Goal: Find specific page/section: Find specific page/section

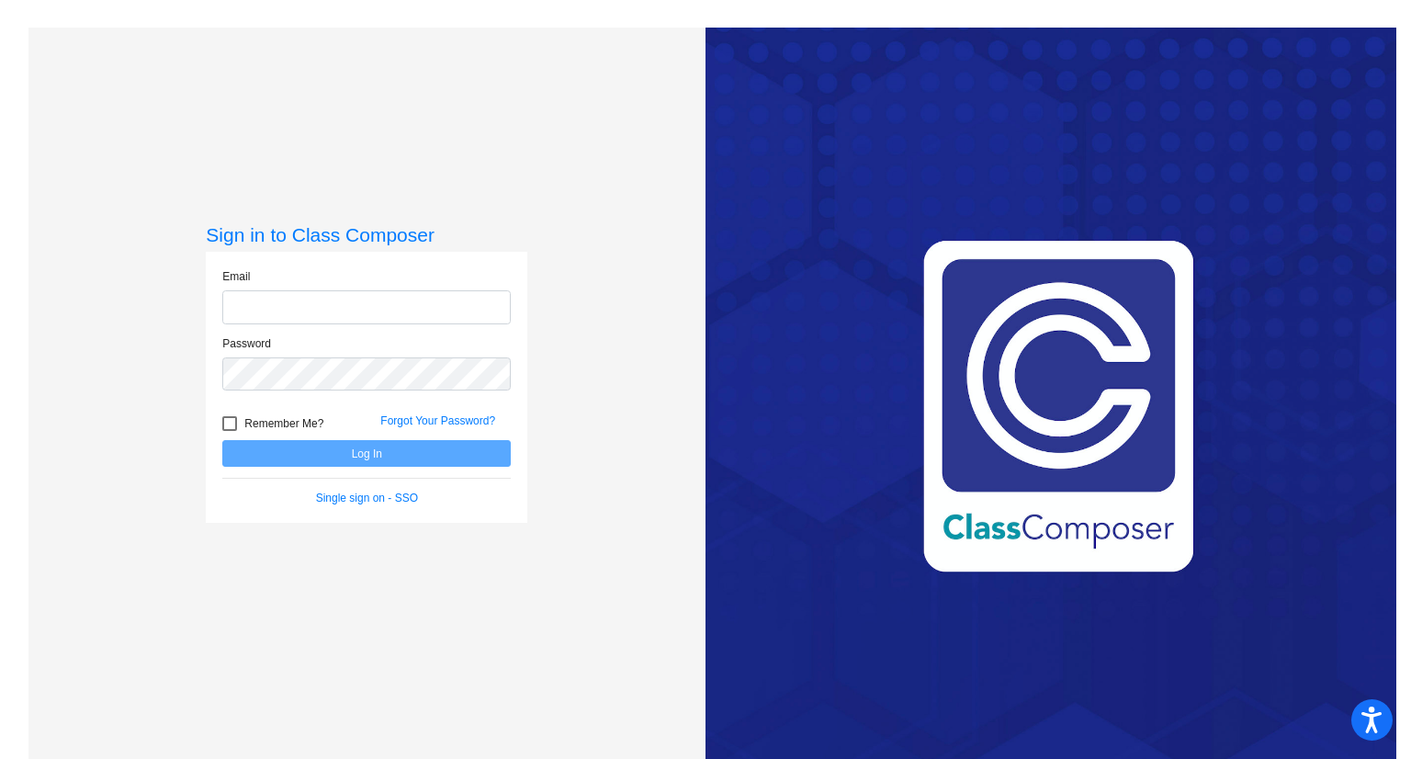
type input "[EMAIL_ADDRESS][DOMAIN_NAME]"
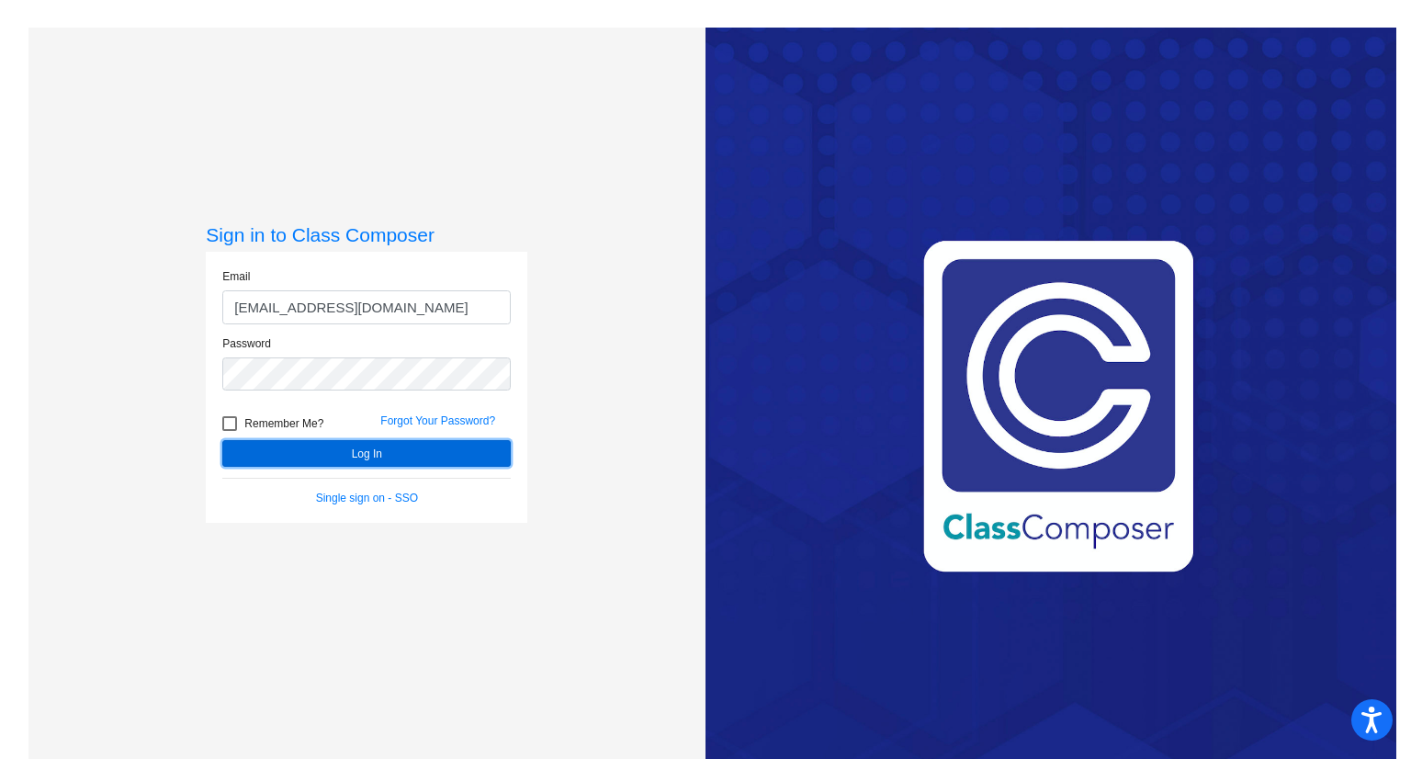
click at [367, 454] on button "Log In" at bounding box center [366, 453] width 288 height 27
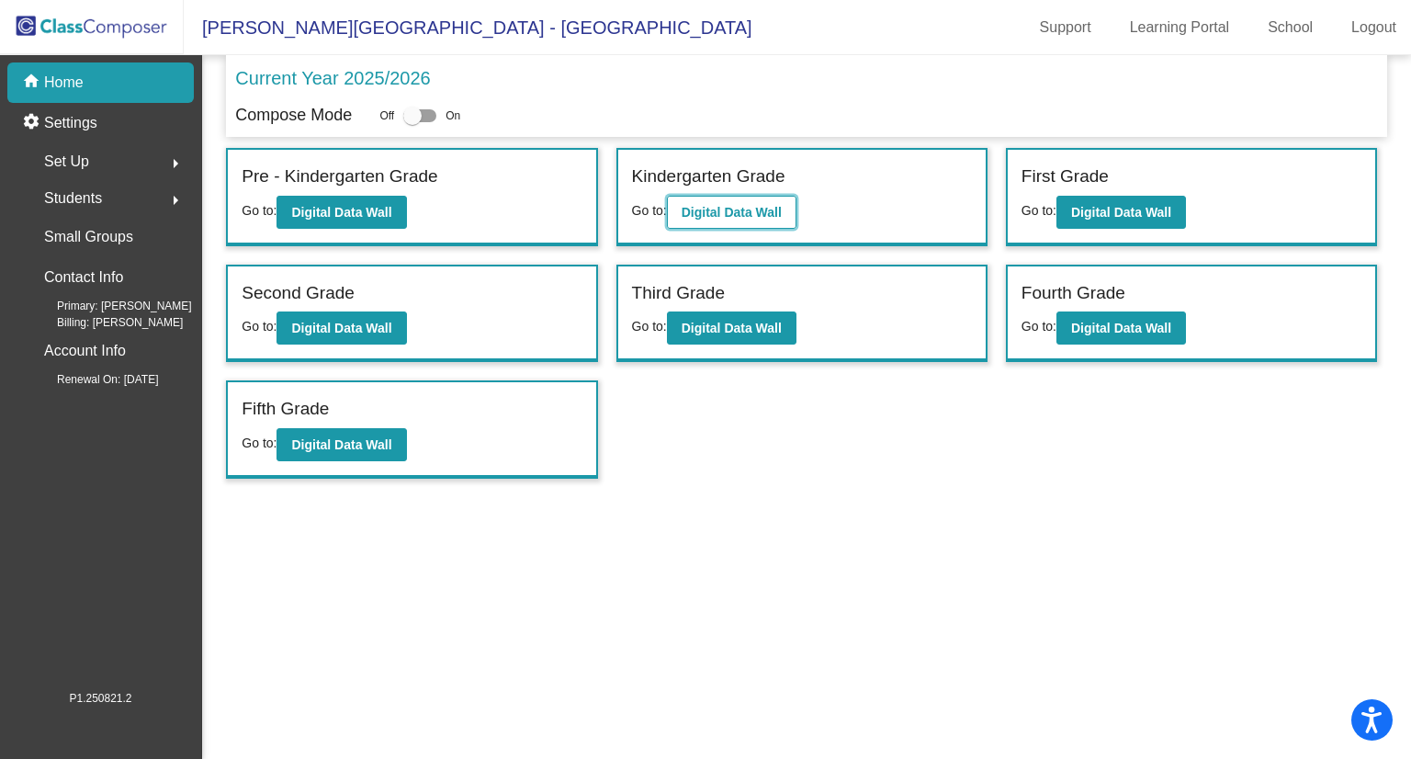
click at [724, 218] on button "Digital Data Wall" at bounding box center [732, 212] width 130 height 33
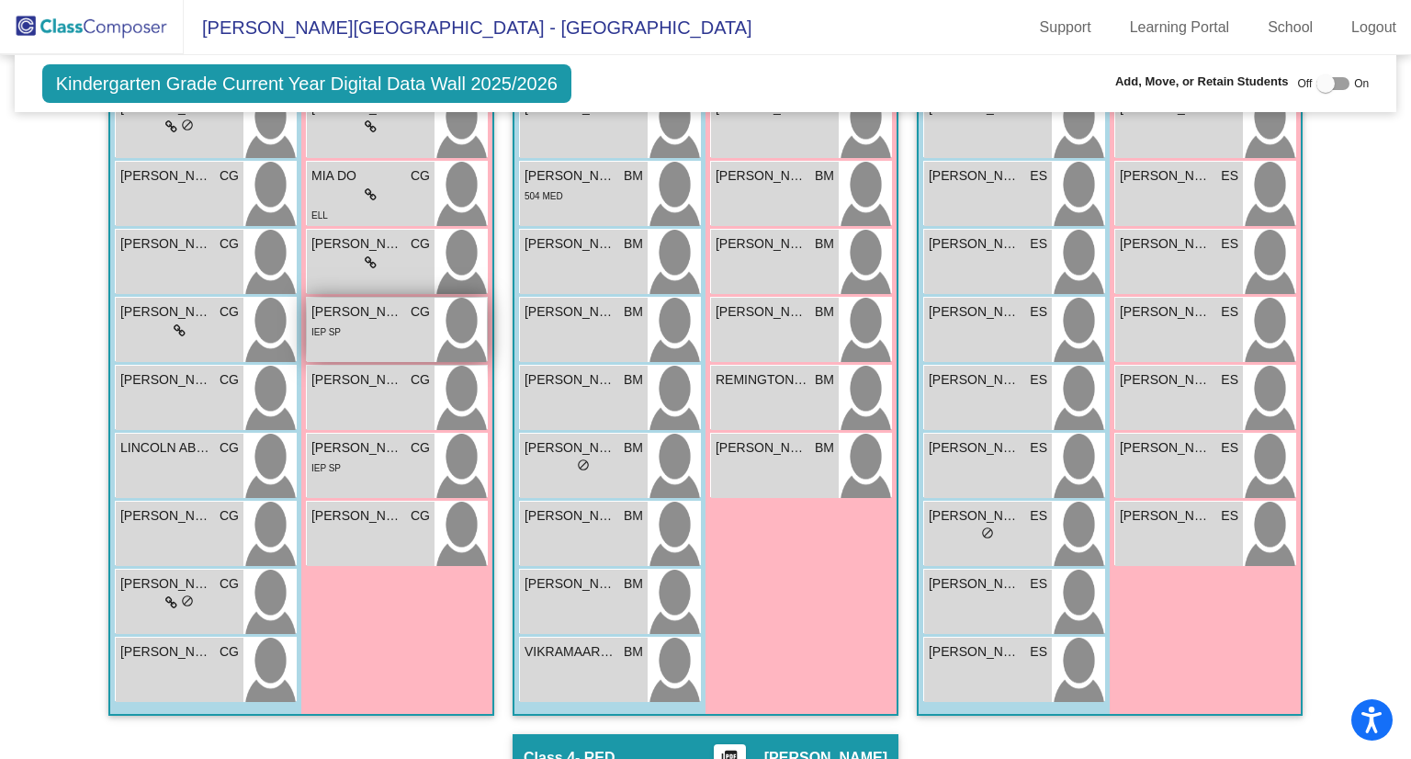
scroll to position [415, 0]
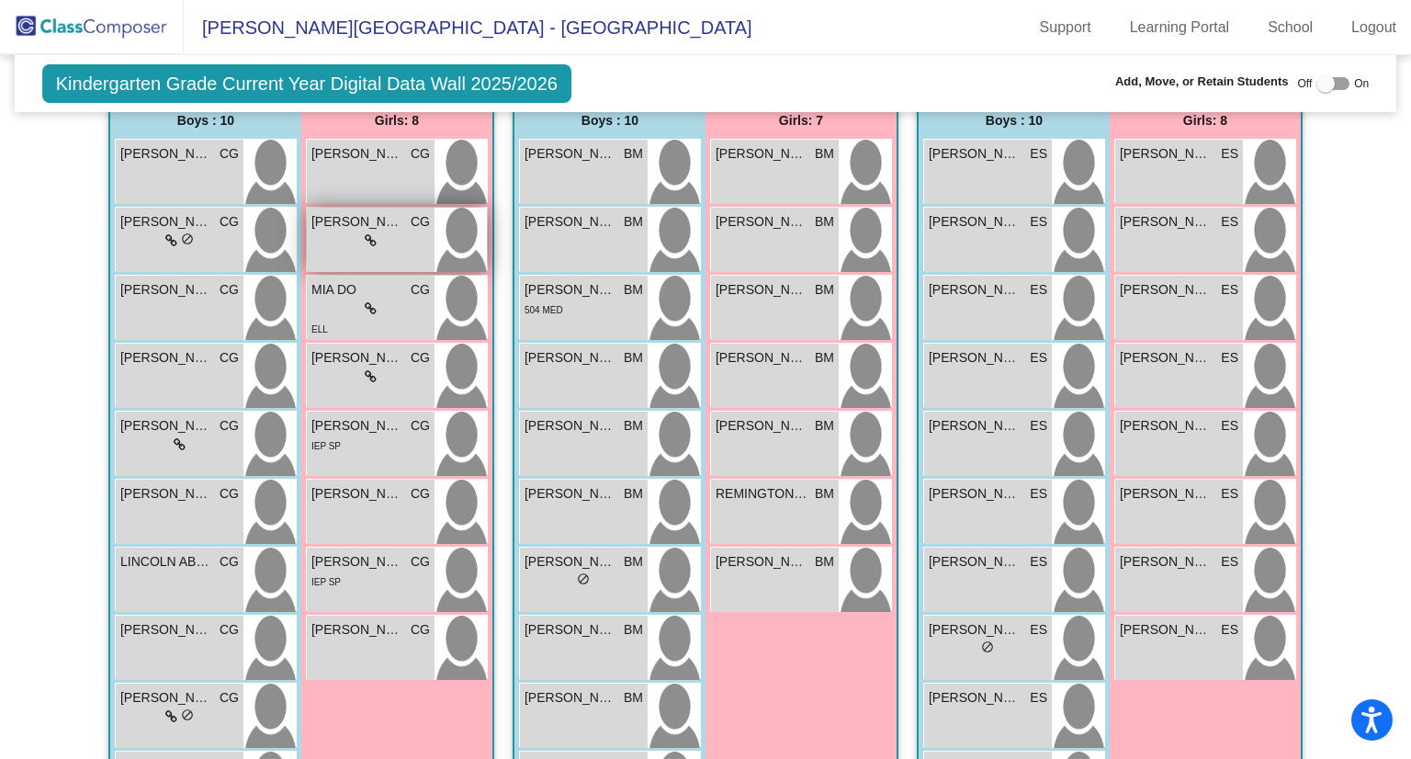
click at [367, 239] on icon at bounding box center [371, 240] width 12 height 13
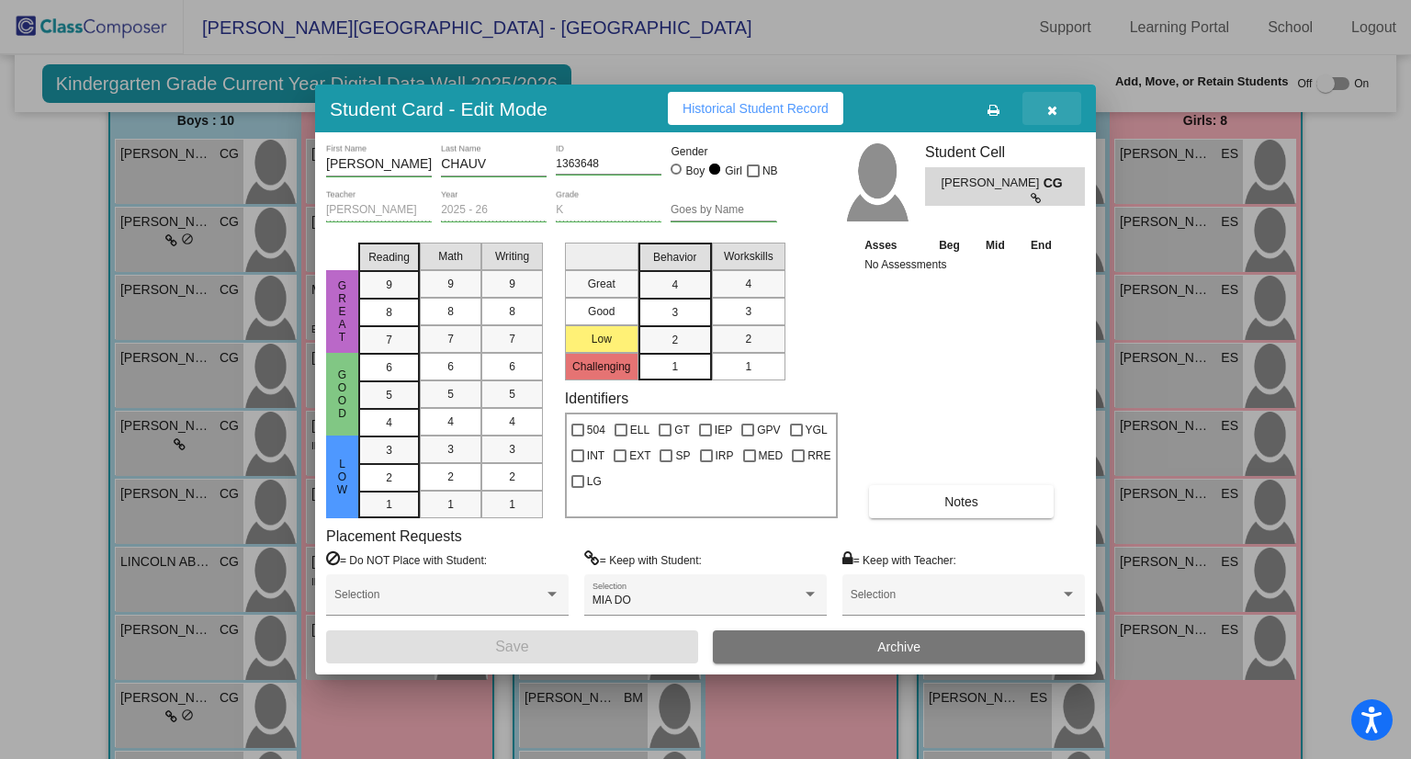
click at [1056, 111] on icon "button" at bounding box center [1052, 110] width 10 height 13
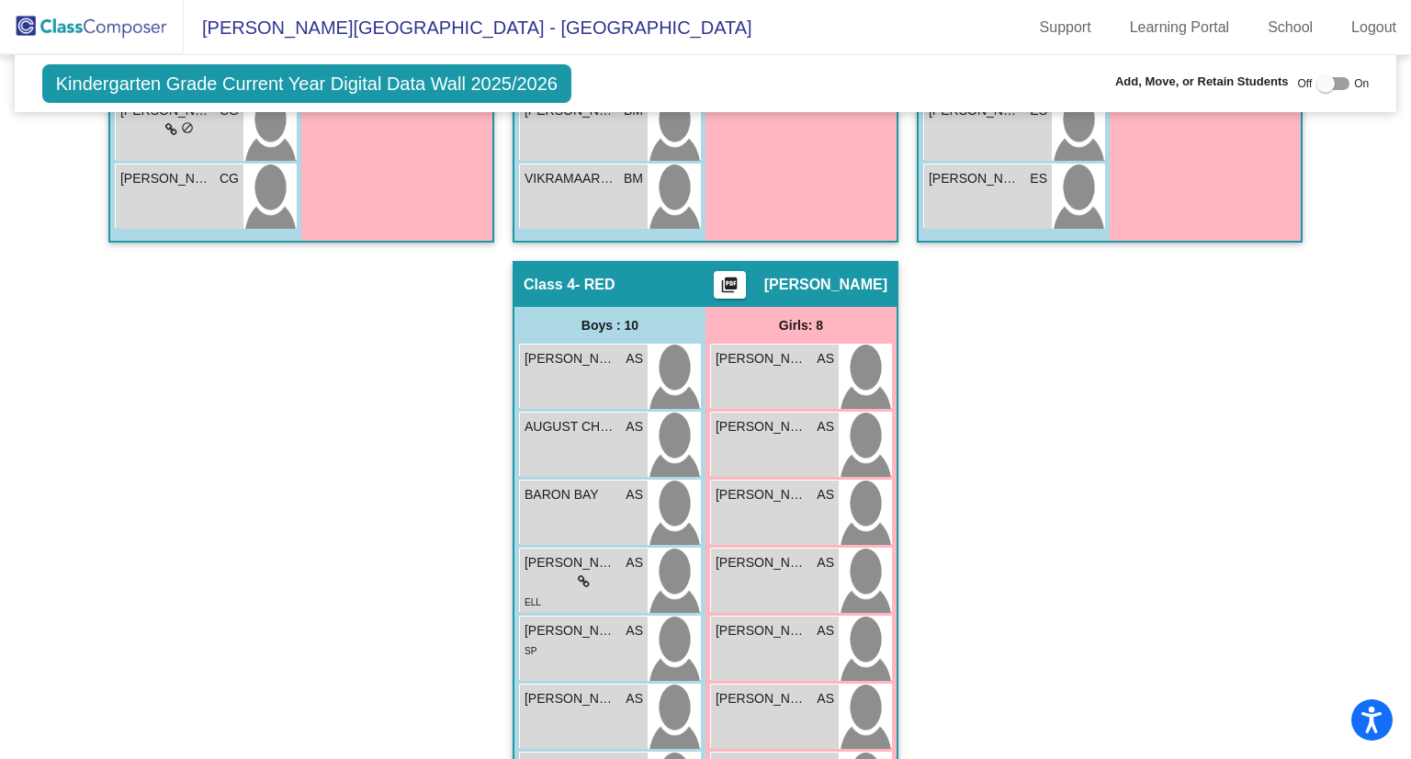
scroll to position [1292, 0]
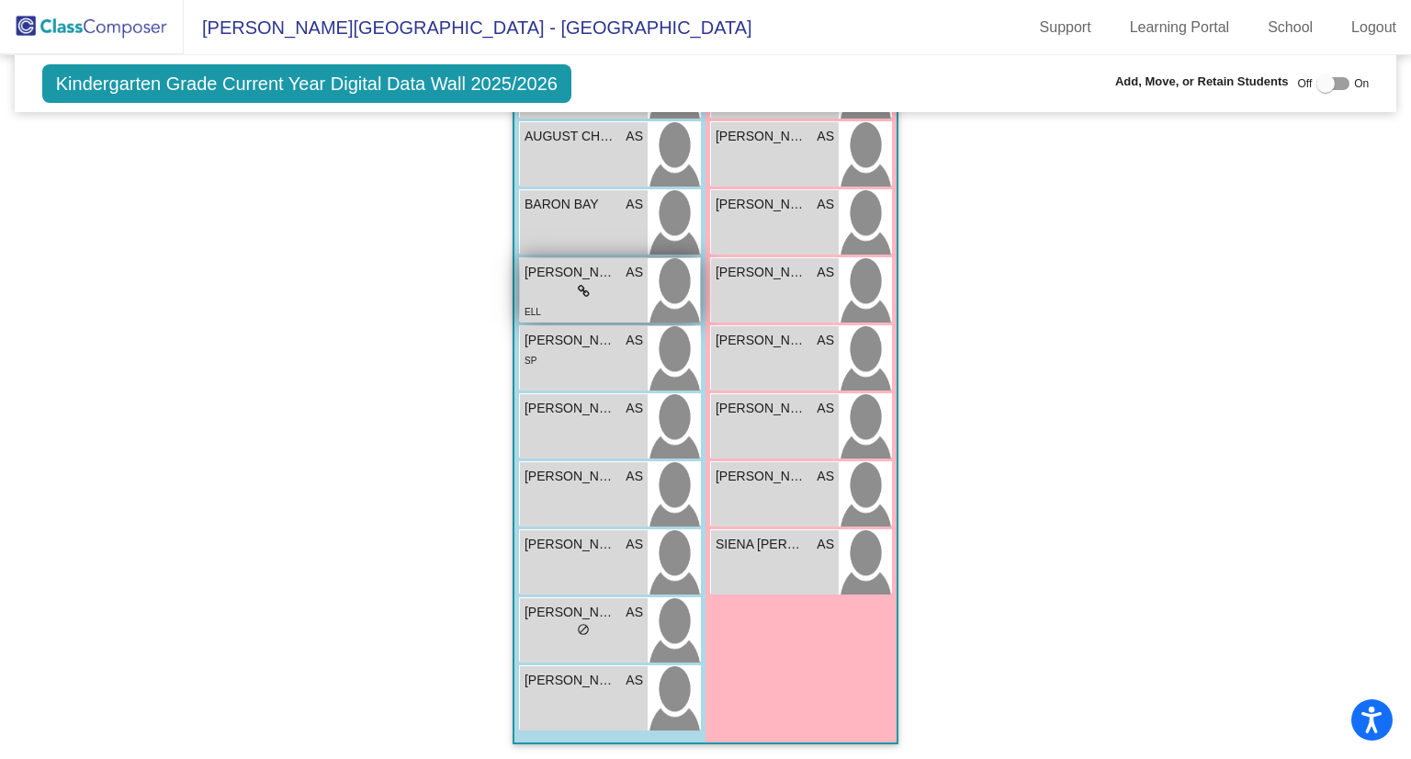
click at [578, 285] on icon at bounding box center [584, 291] width 12 height 13
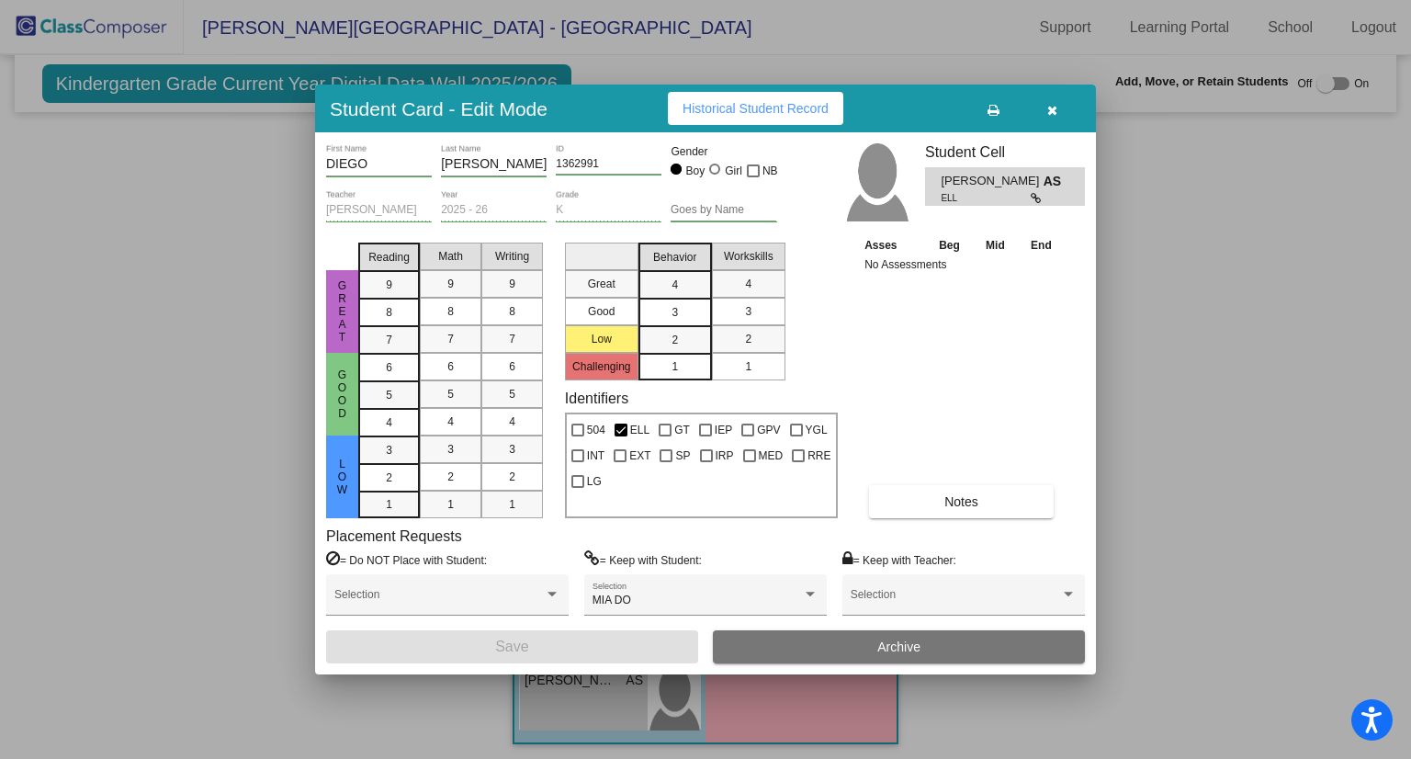
click at [1049, 115] on icon "button" at bounding box center [1052, 110] width 10 height 13
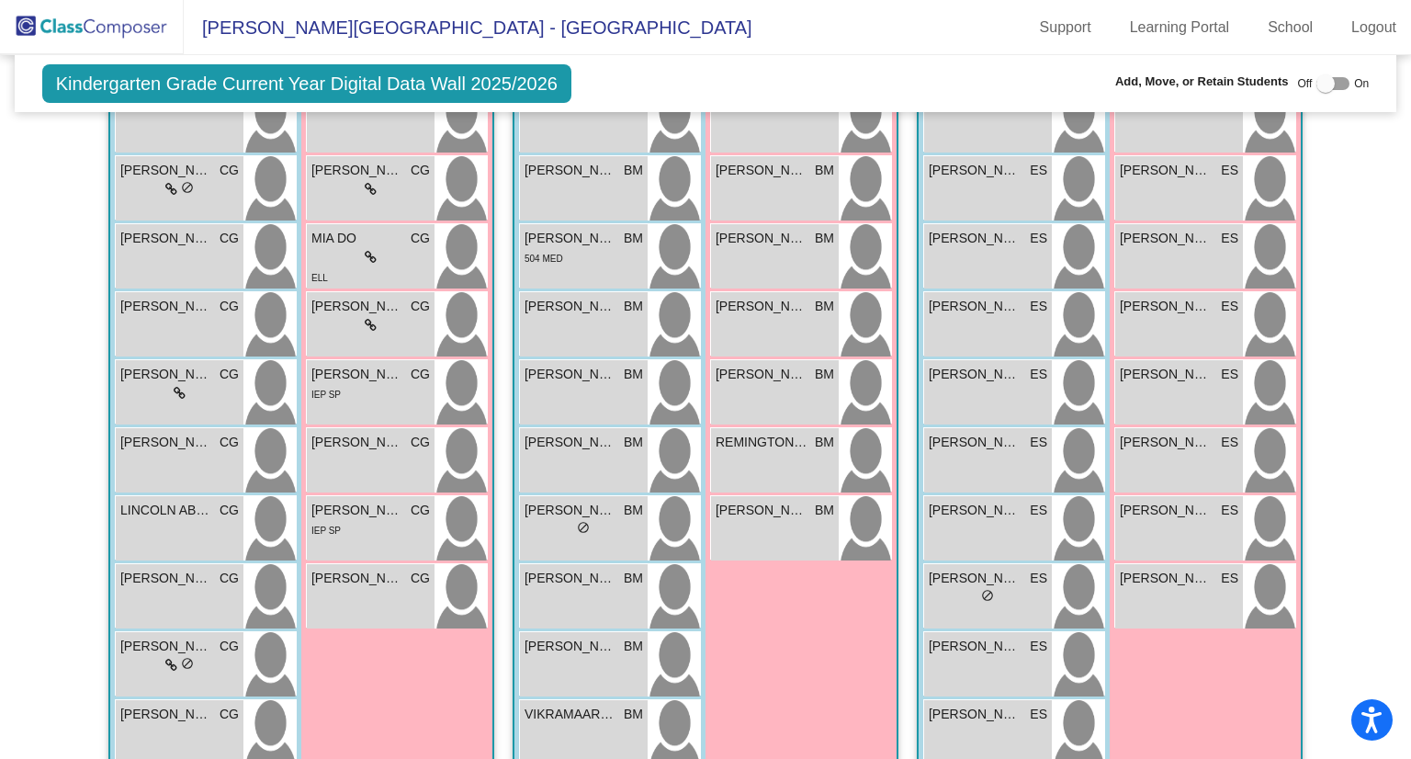
scroll to position [468, 0]
click at [175, 388] on icon at bounding box center [180, 391] width 12 height 13
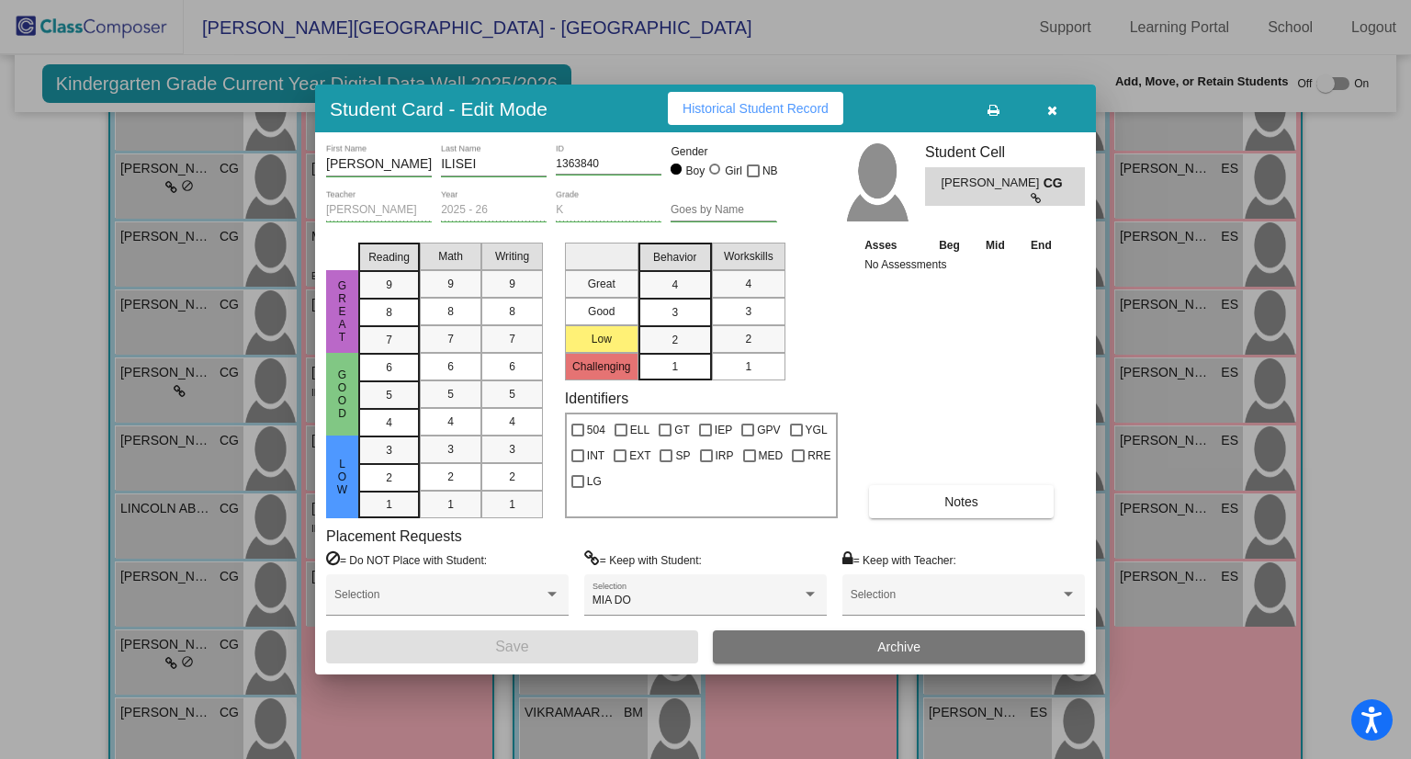
click at [1055, 108] on icon "button" at bounding box center [1052, 110] width 10 height 13
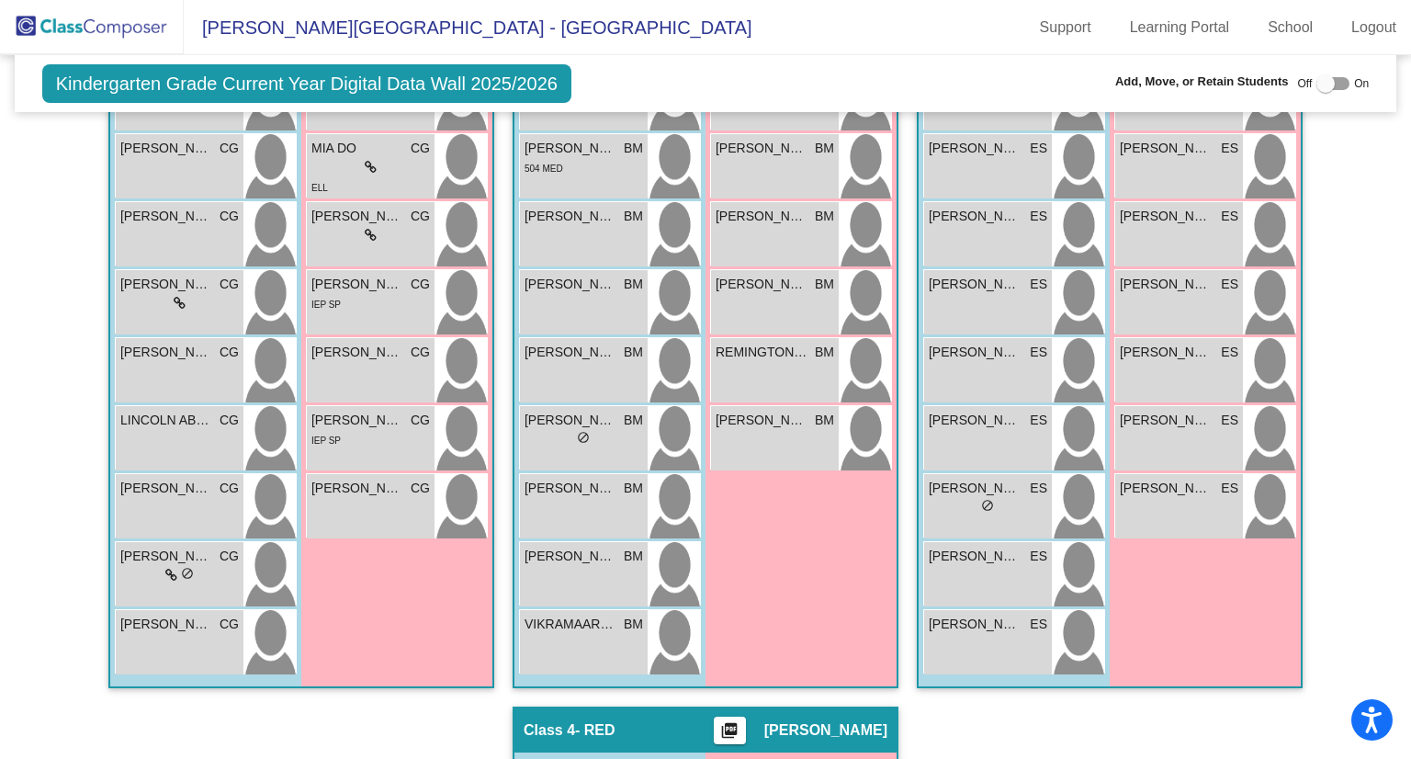
scroll to position [558, 0]
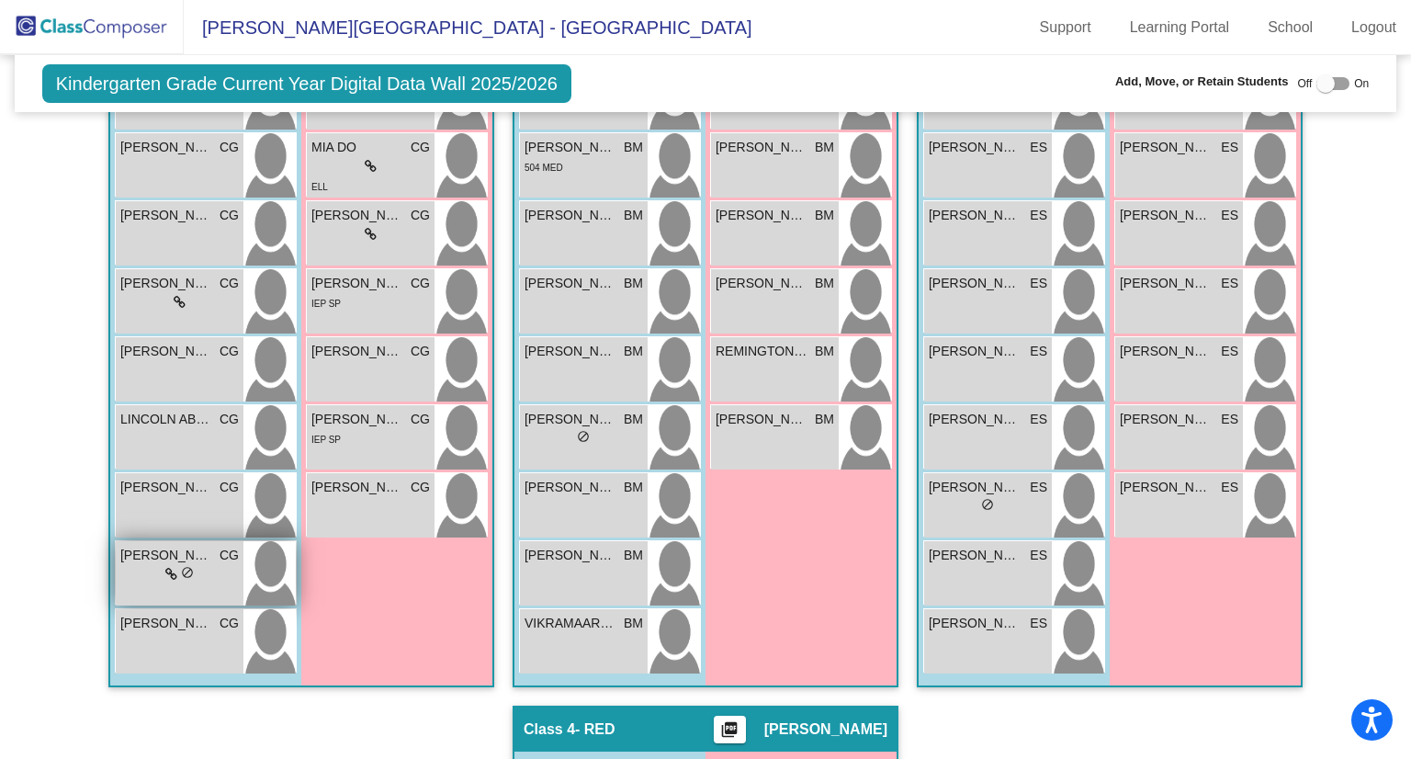
click at [165, 569] on icon at bounding box center [171, 574] width 12 height 13
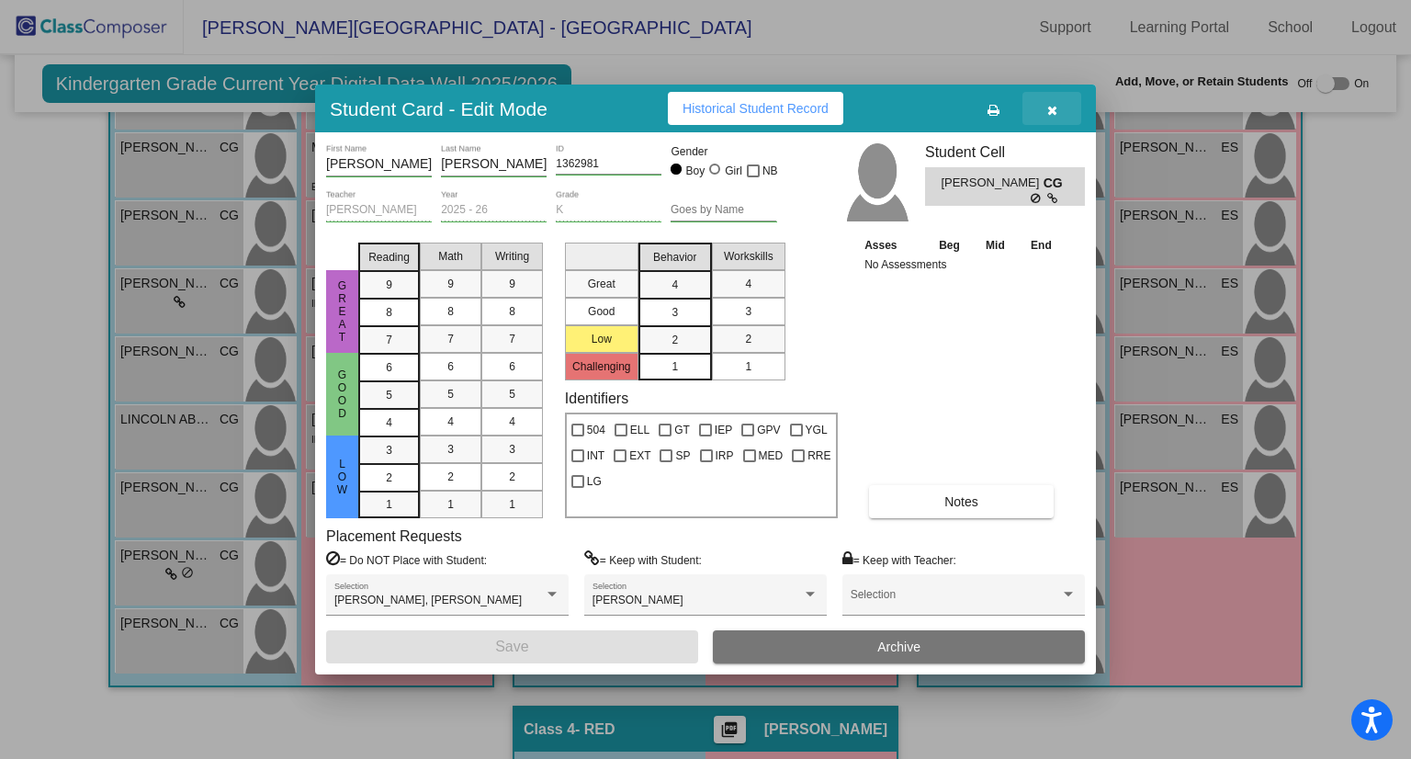
click at [1051, 104] on icon "button" at bounding box center [1052, 110] width 10 height 13
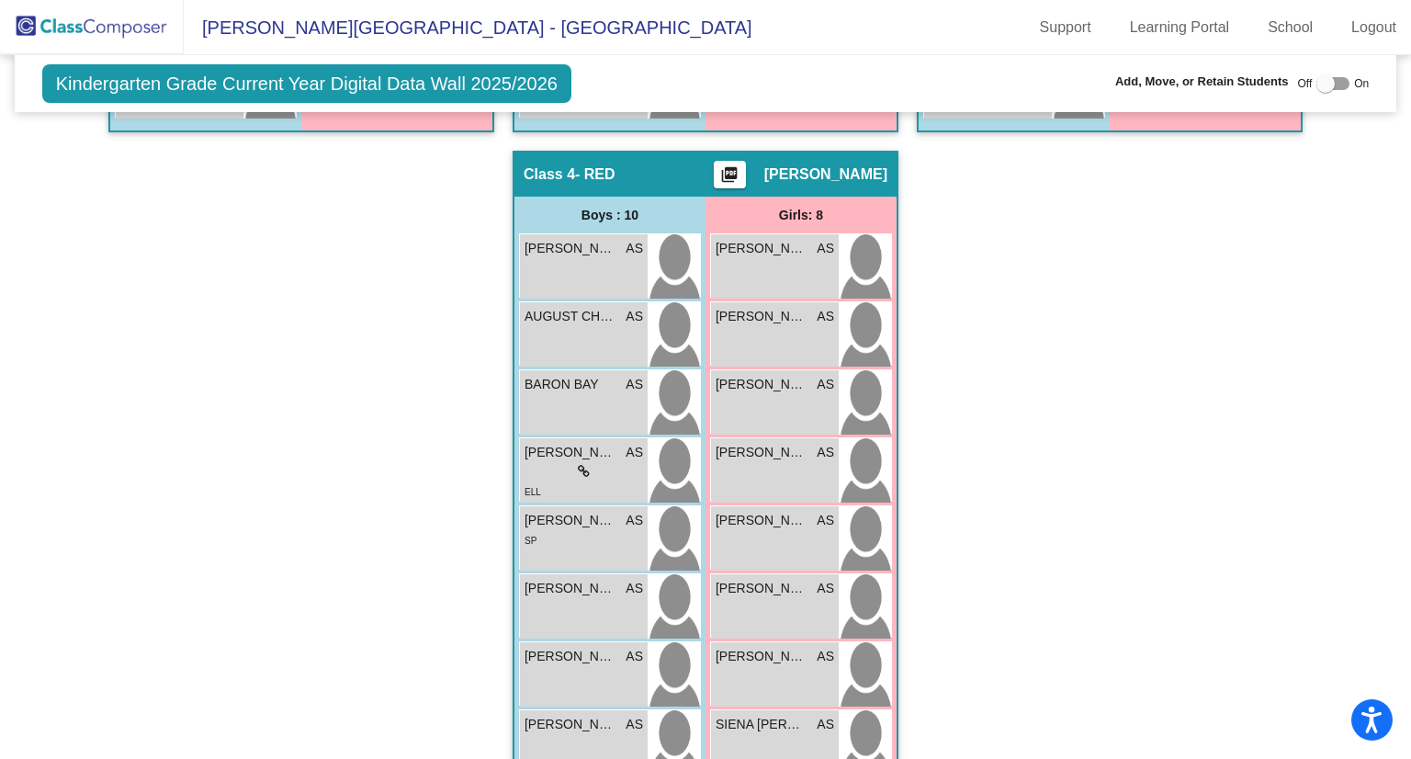
scroll to position [1110, 0]
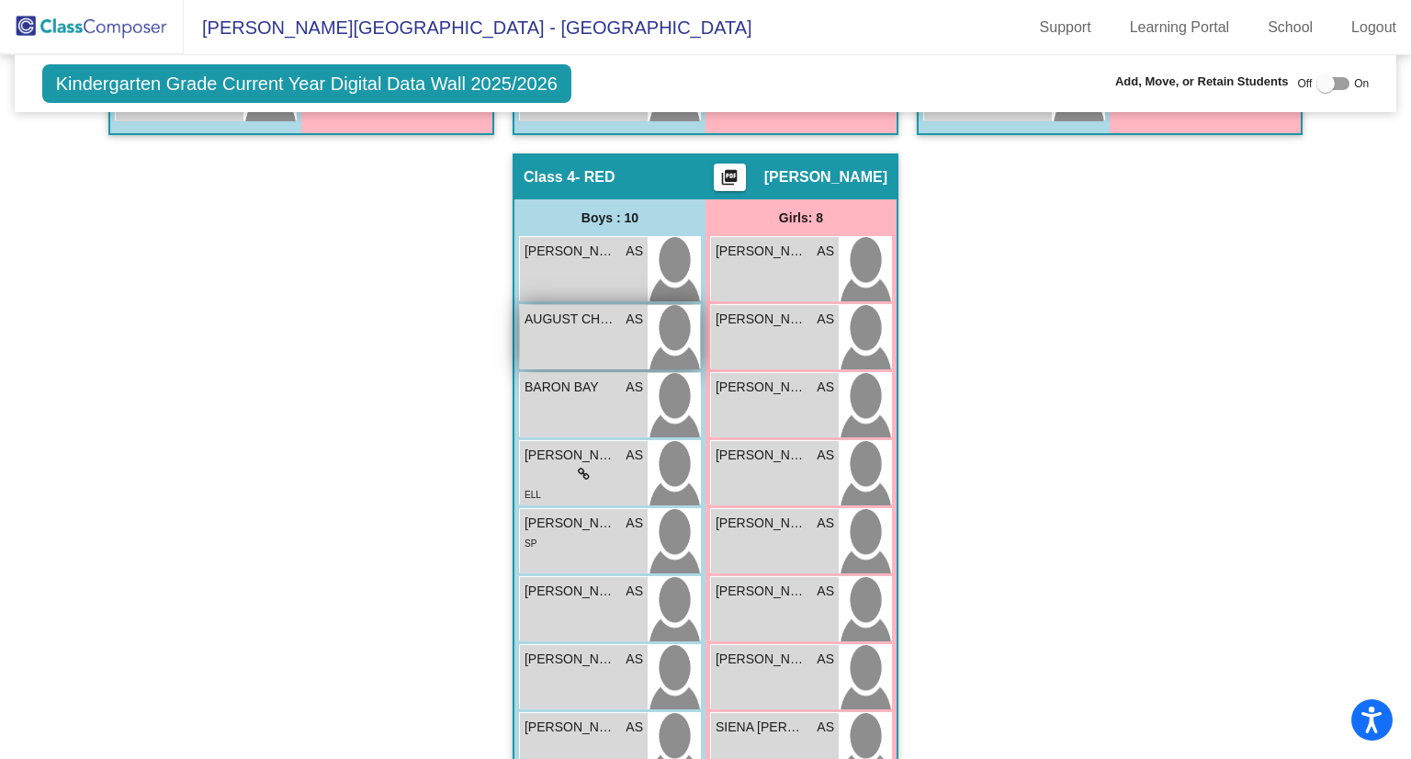
click at [594, 338] on div "AUGUST CHRISTMAS AS lock do_not_disturb_alt" at bounding box center [584, 337] width 128 height 64
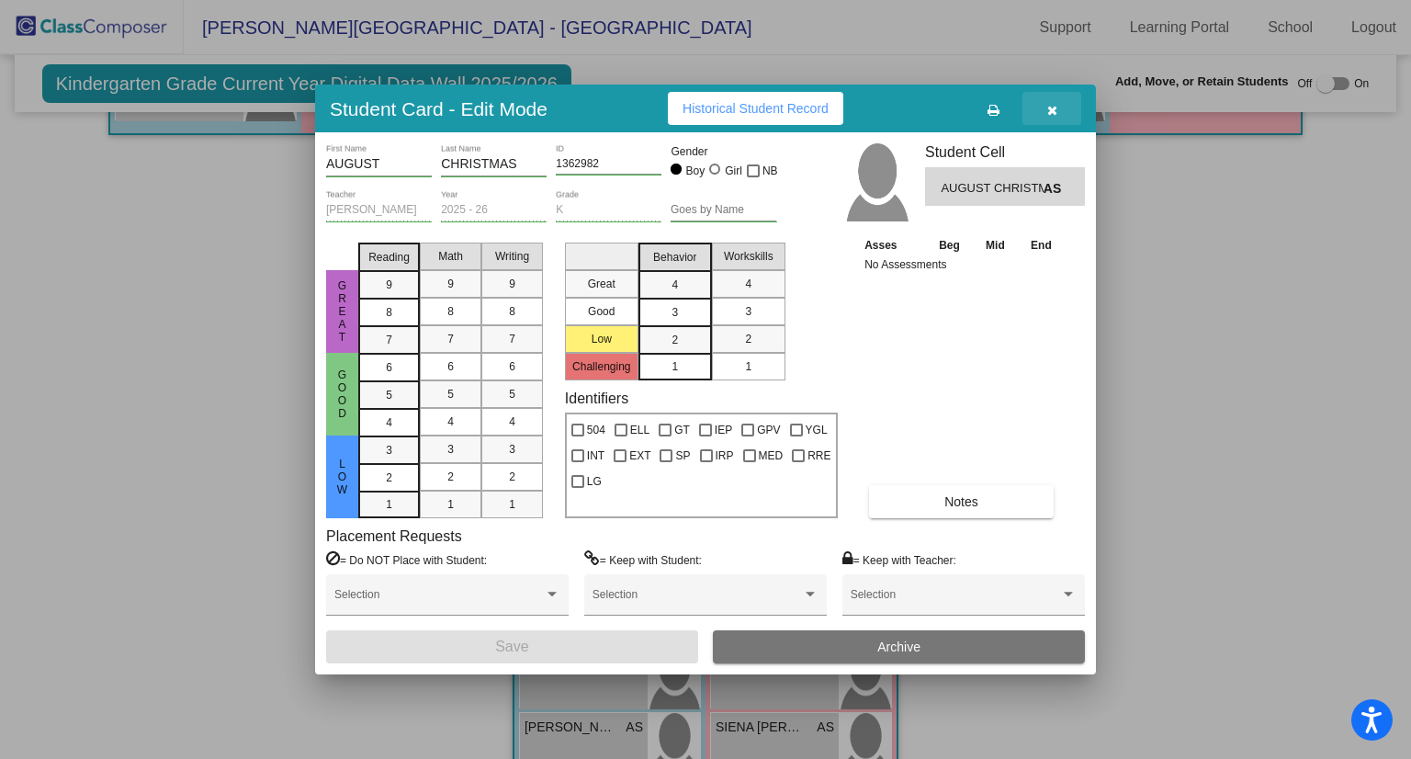
click at [1058, 113] on button "button" at bounding box center [1051, 108] width 59 height 33
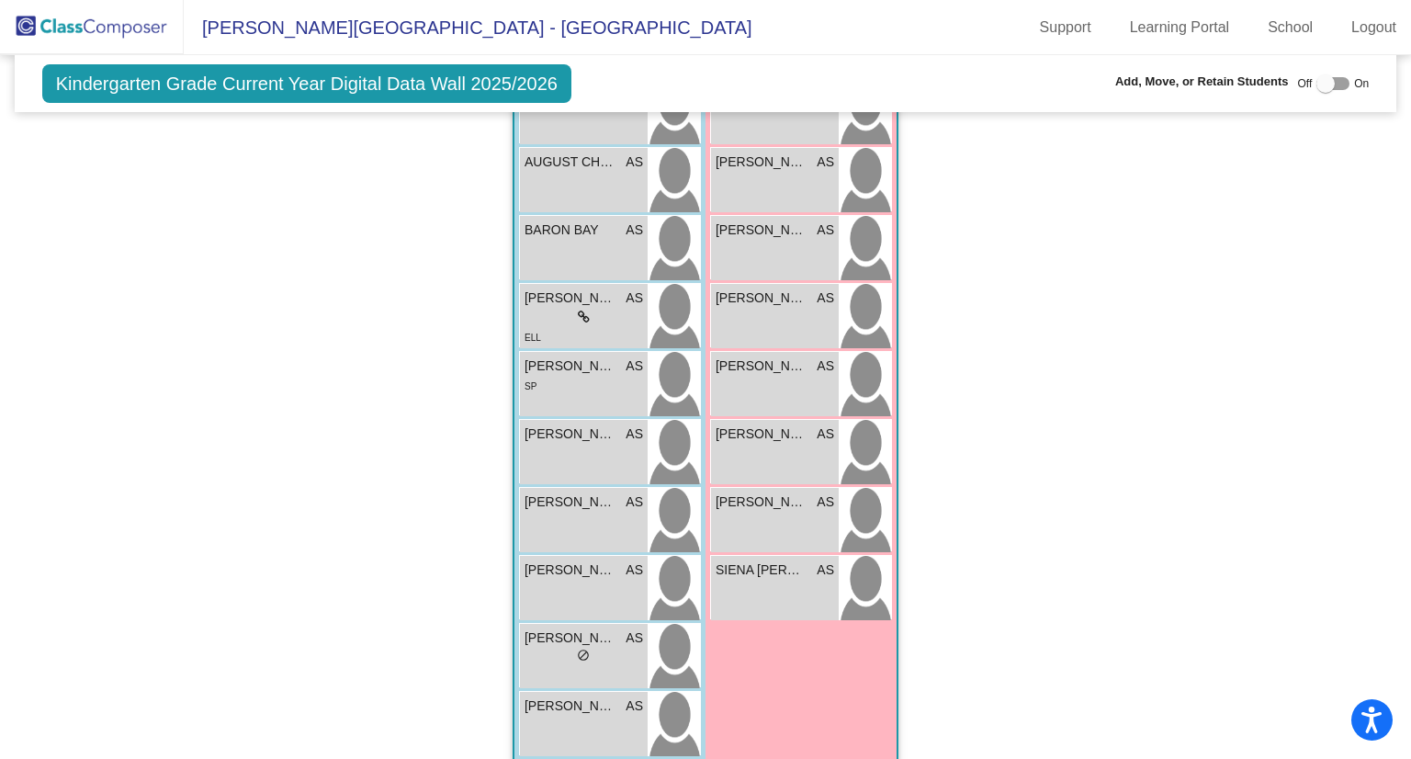
scroll to position [1275, 0]
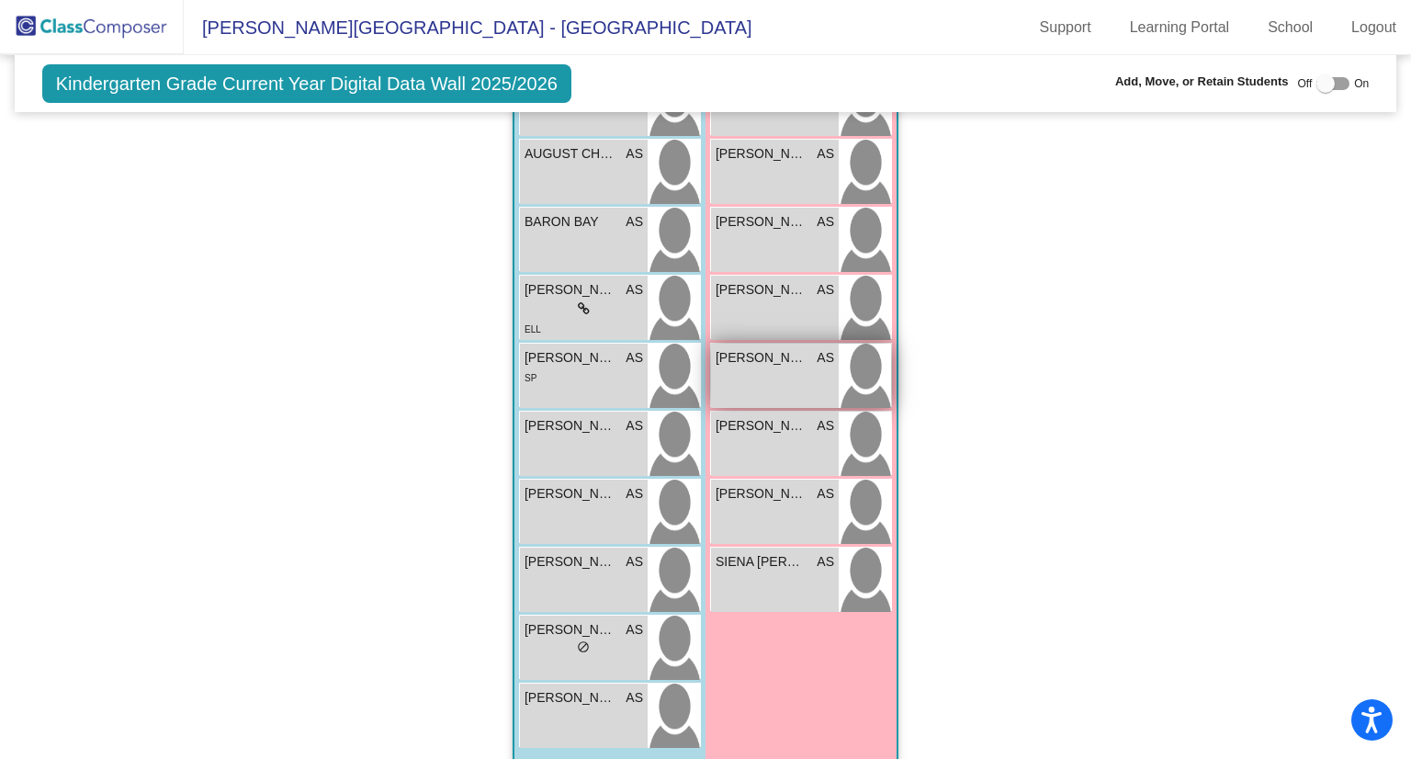
click at [801, 368] on div "[PERSON_NAME] AS lock do_not_disturb_alt" at bounding box center [775, 376] width 128 height 64
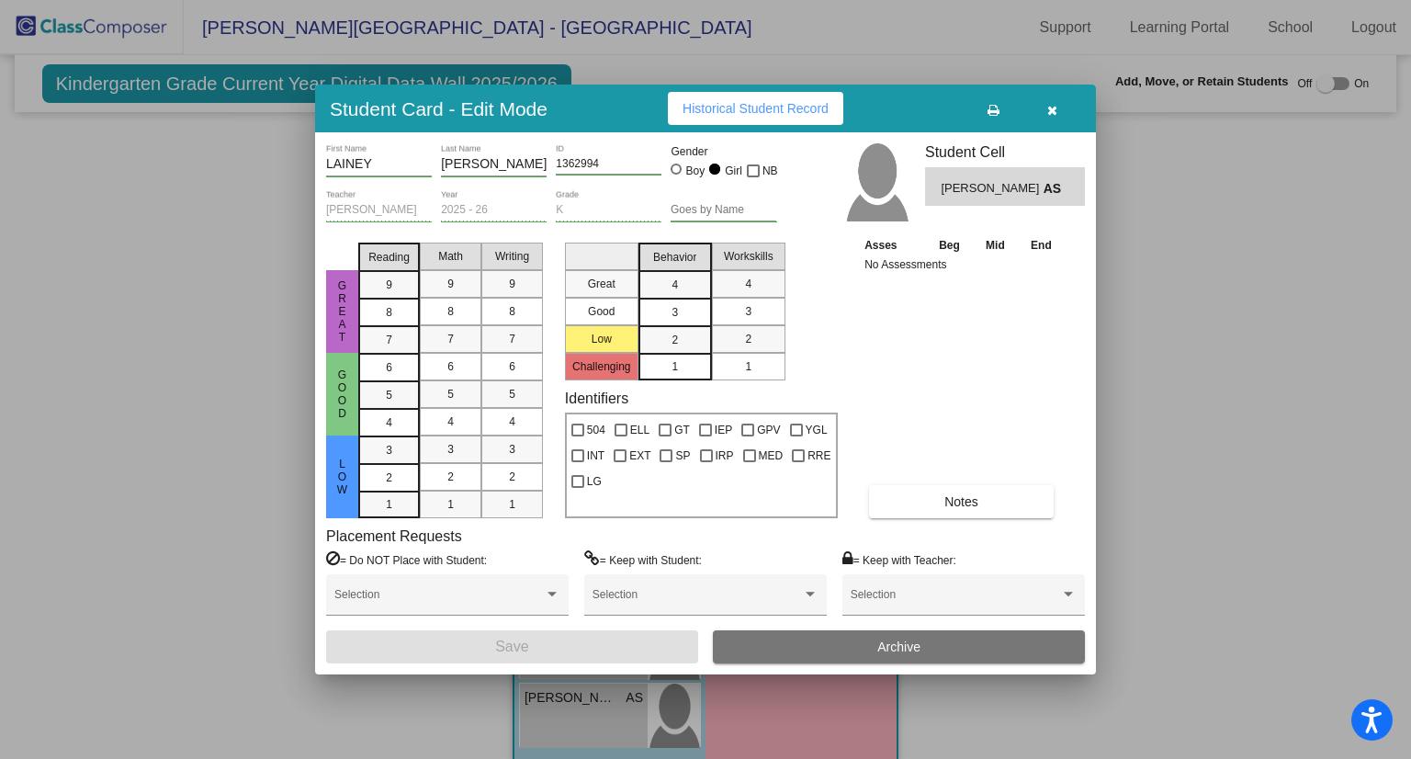
click at [1143, 379] on div at bounding box center [705, 379] width 1411 height 759
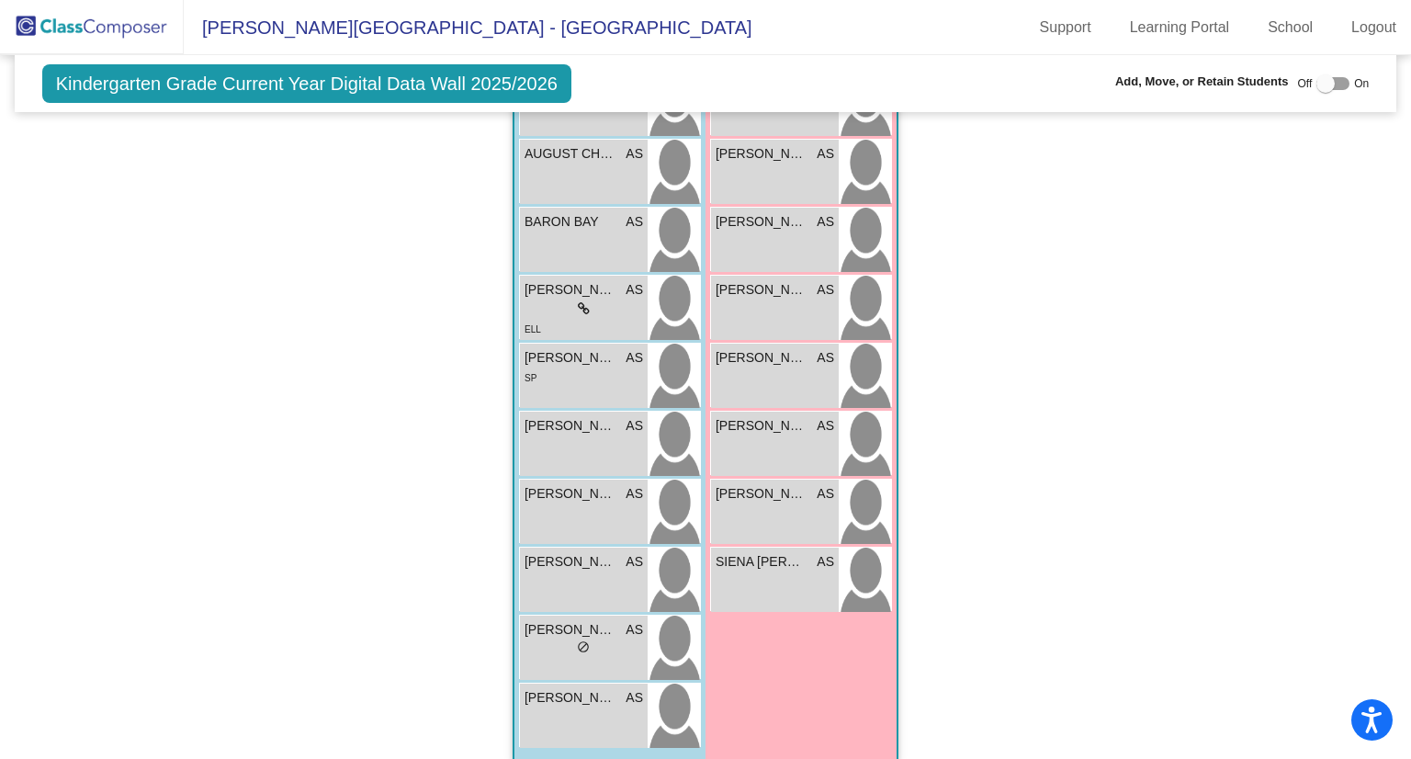
scroll to position [1292, 0]
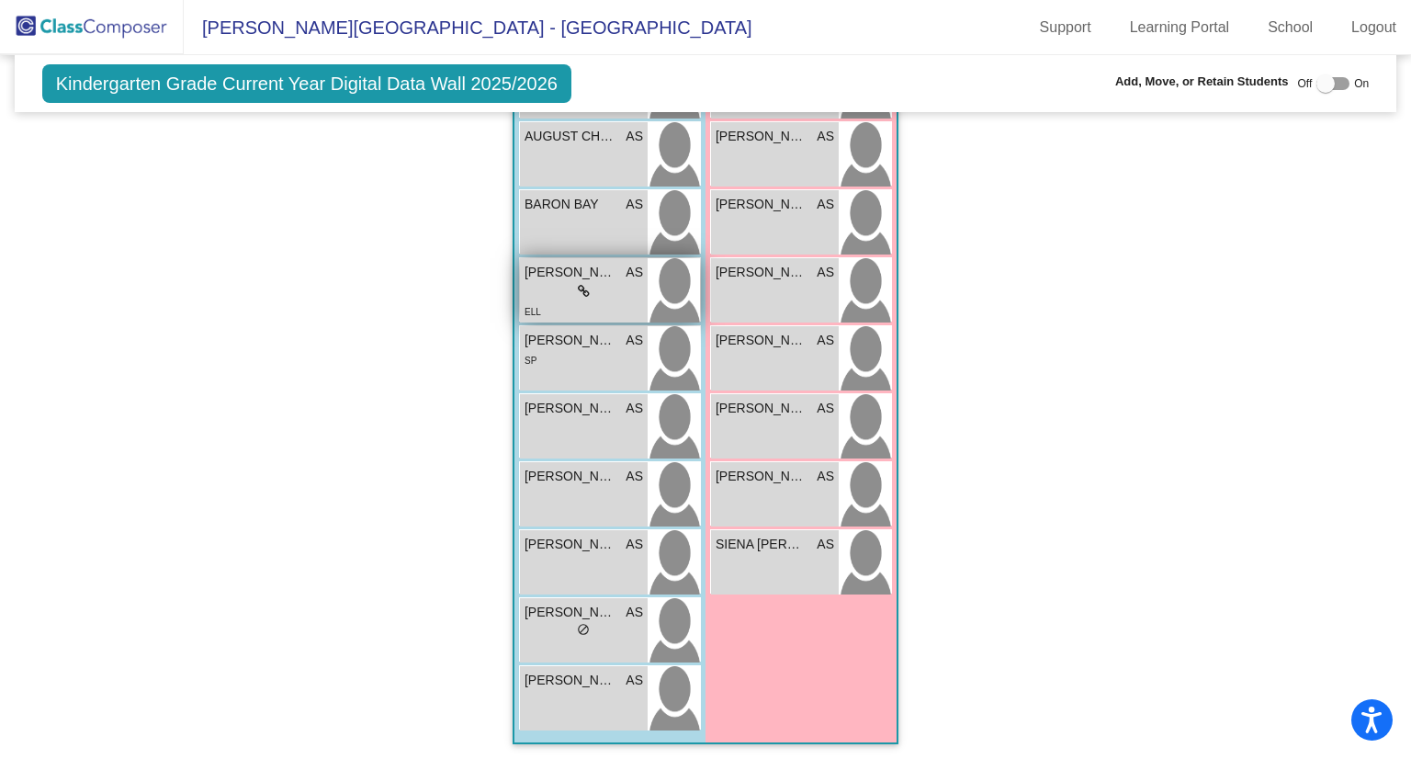
click at [581, 287] on icon at bounding box center [584, 291] width 12 height 13
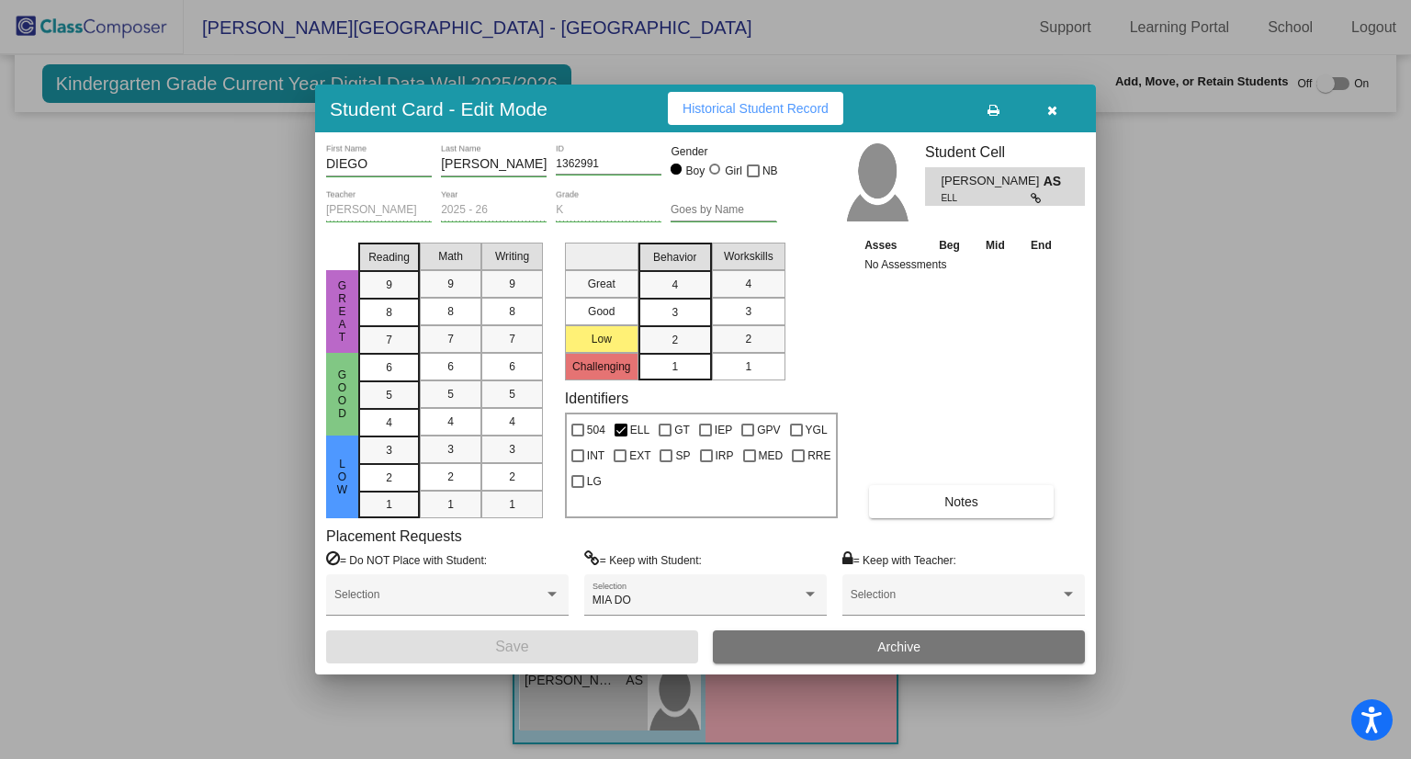
click at [1230, 351] on div at bounding box center [705, 379] width 1411 height 759
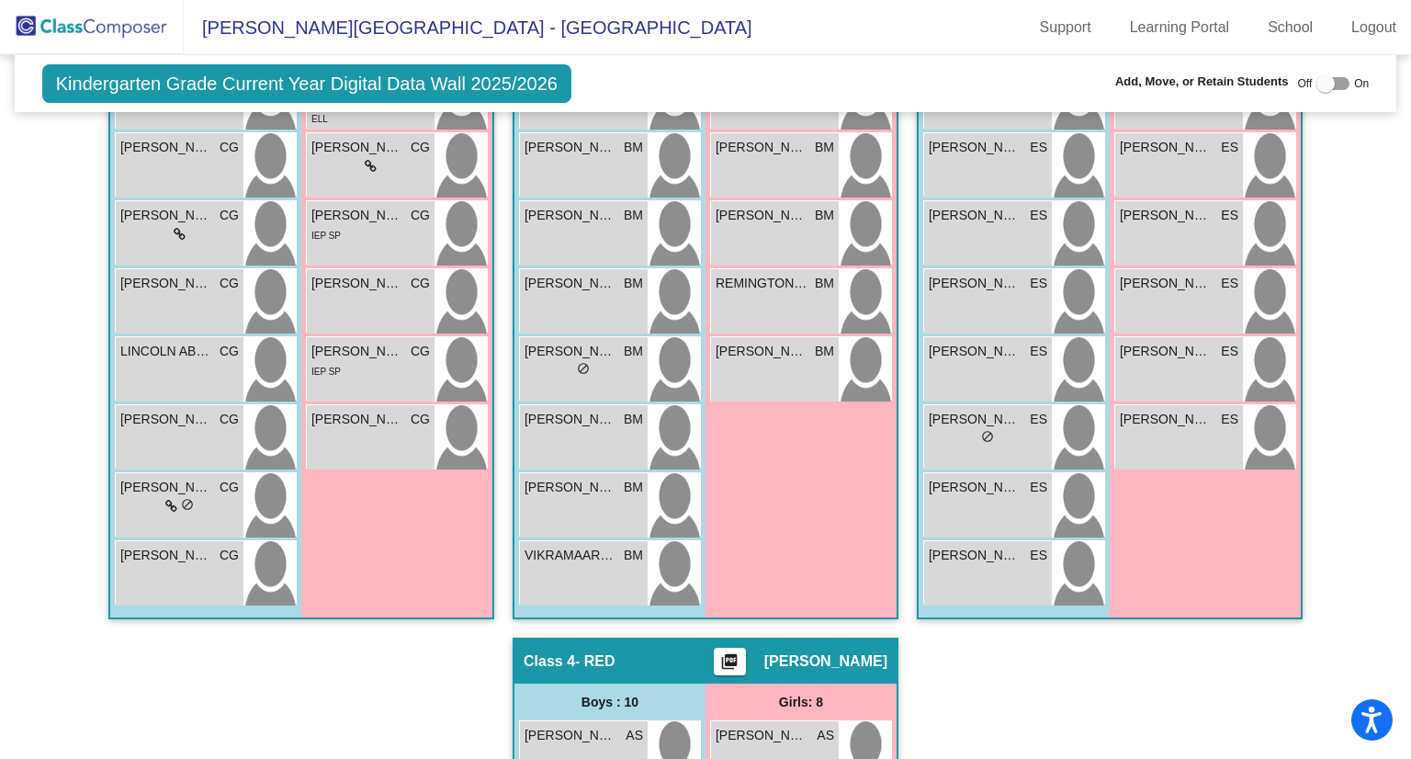
scroll to position [586, 0]
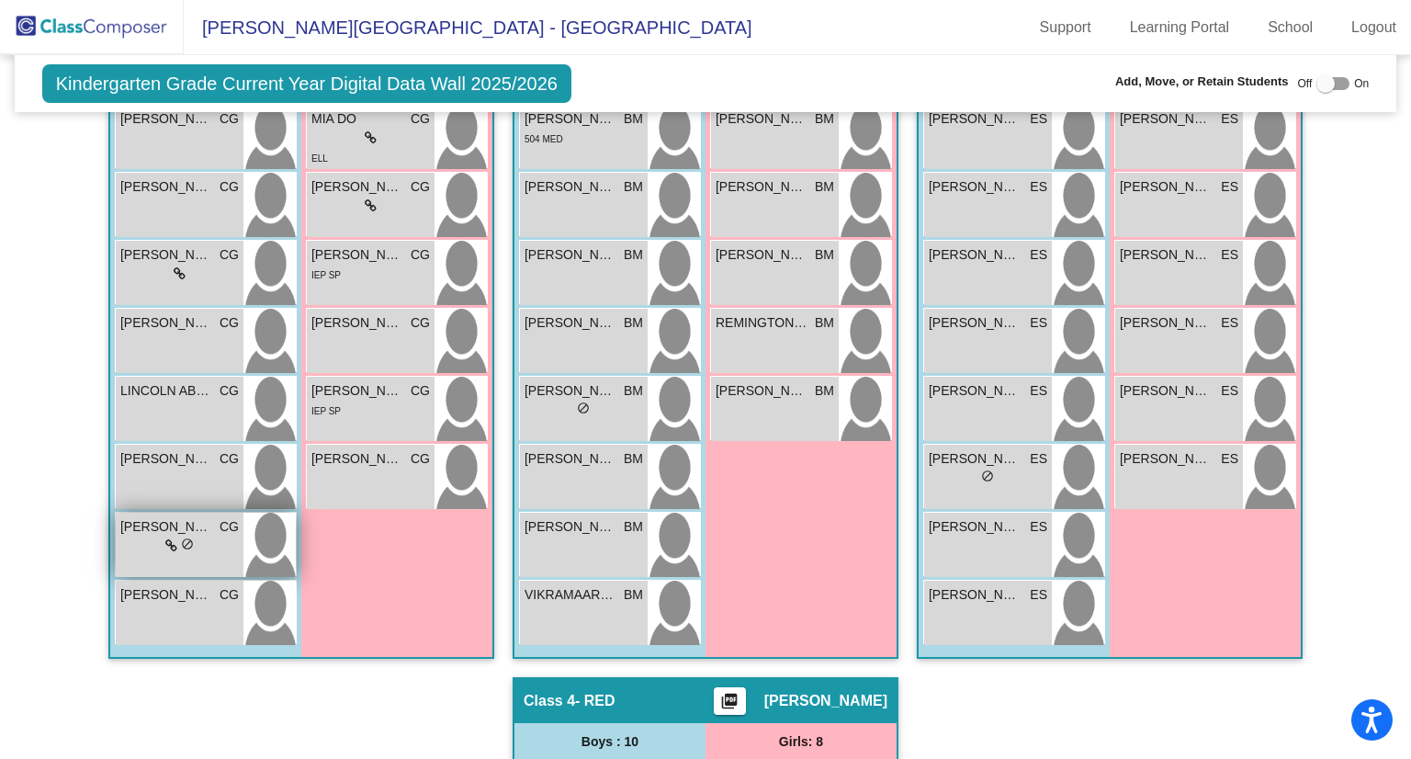
click at [185, 541] on span "do_not_disturb_alt" at bounding box center [187, 543] width 13 height 13
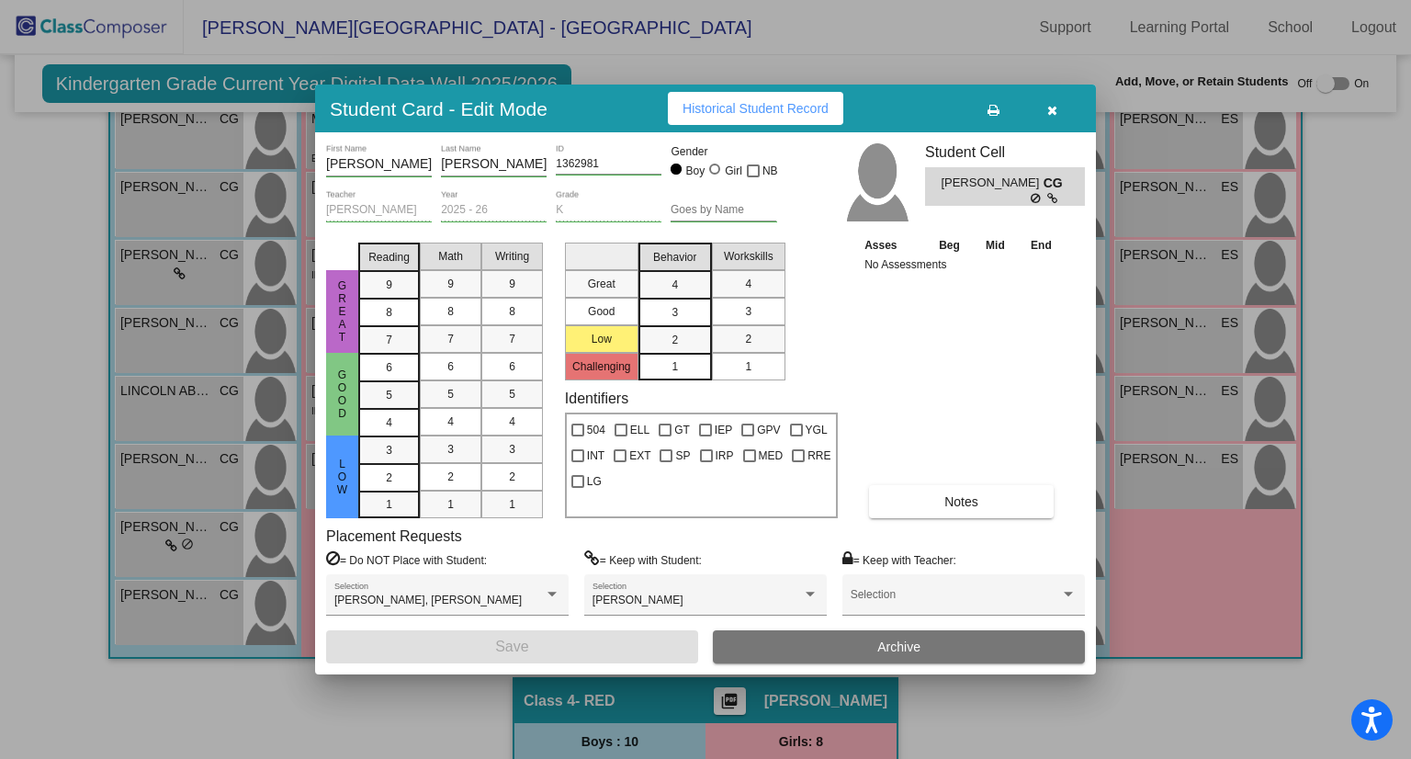
click at [80, 386] on div at bounding box center [705, 379] width 1411 height 759
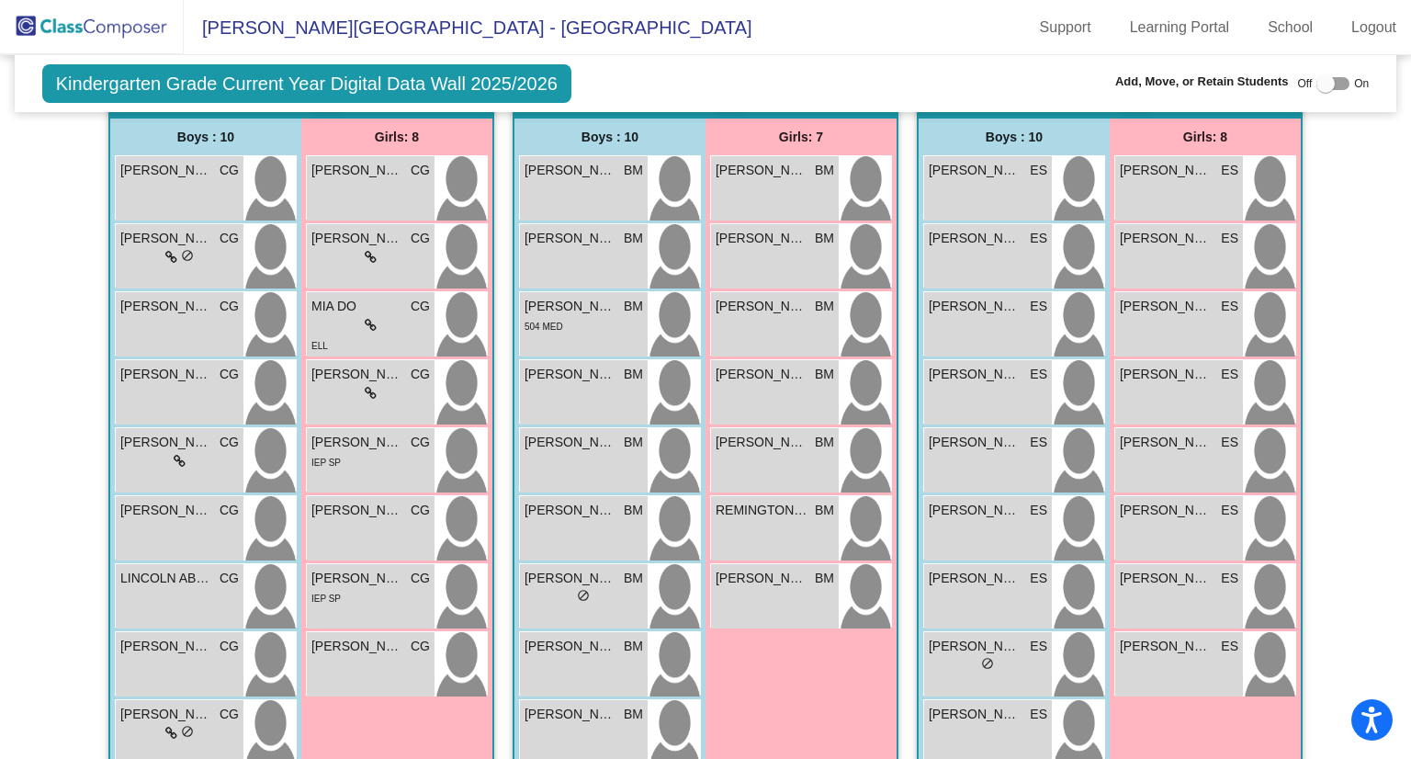
scroll to position [397, 0]
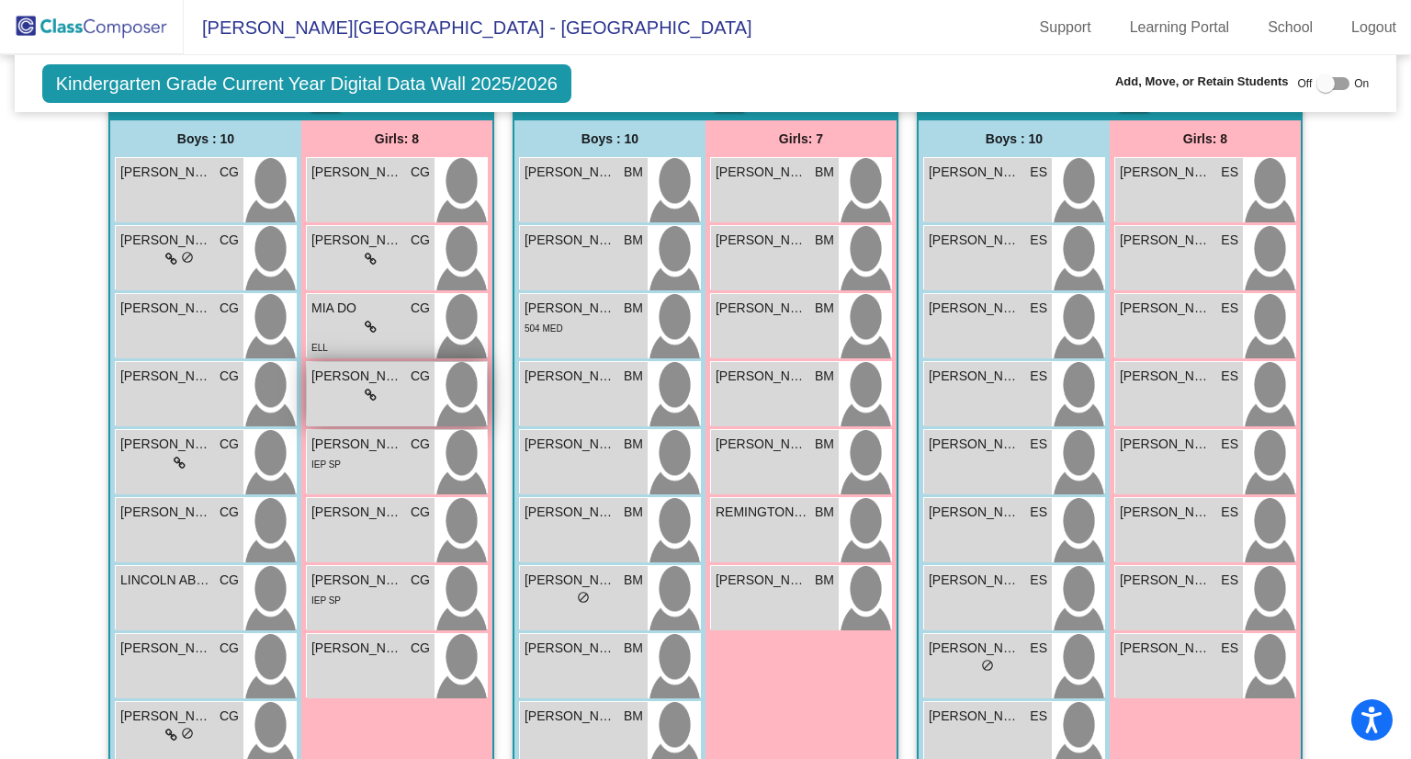
click at [358, 395] on div "lock do_not_disturb_alt" at bounding box center [370, 395] width 118 height 19
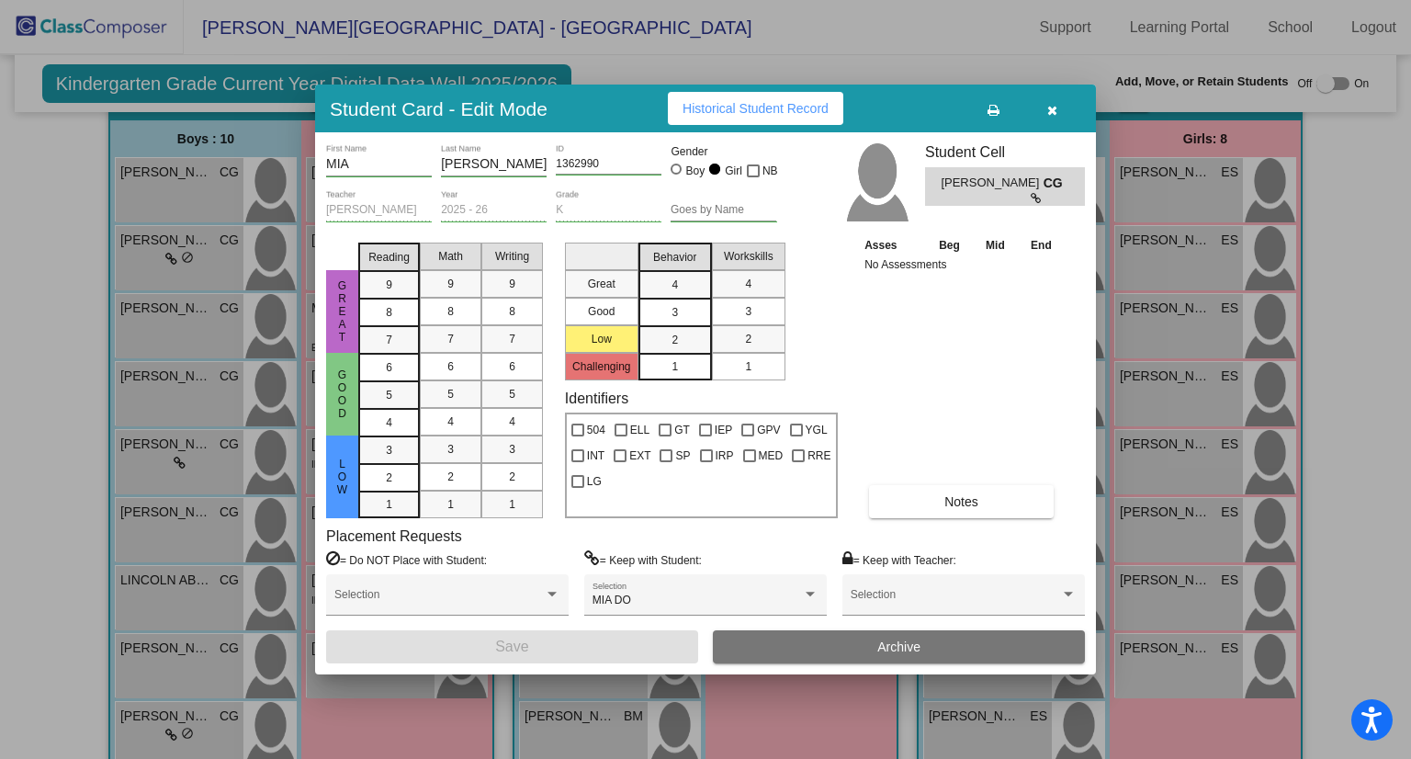
click at [17, 285] on div at bounding box center [705, 379] width 1411 height 759
